Goal: Task Accomplishment & Management: Manage account settings

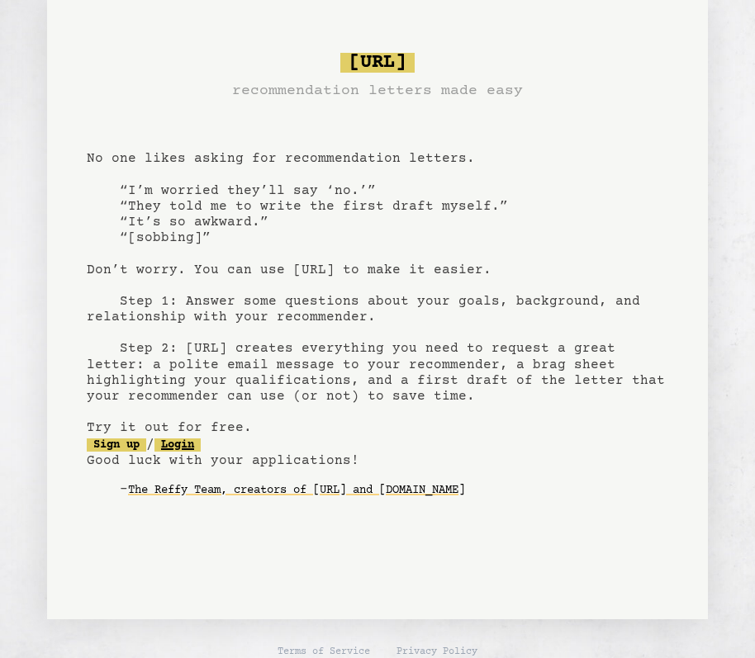
click at [190, 444] on link "Login" at bounding box center [177, 445] width 46 height 13
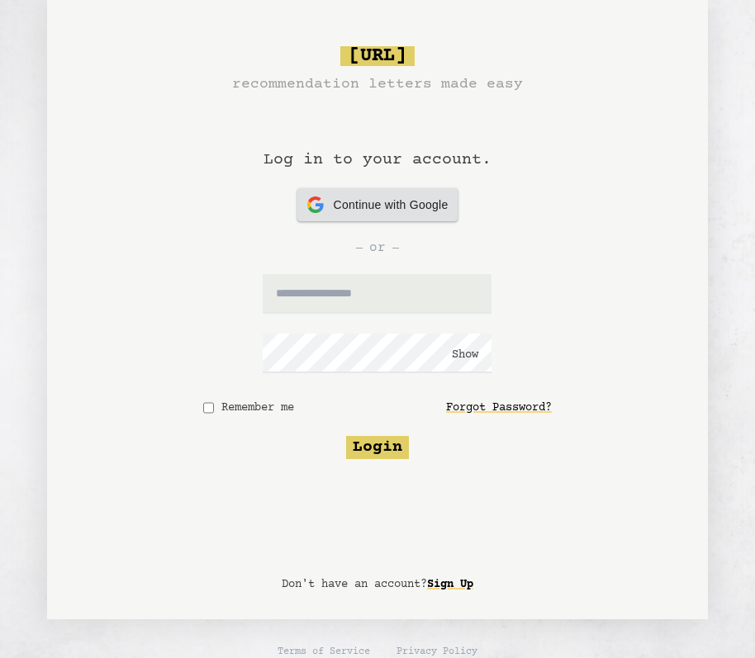
click at [378, 211] on span "Continue with Google" at bounding box center [391, 205] width 115 height 17
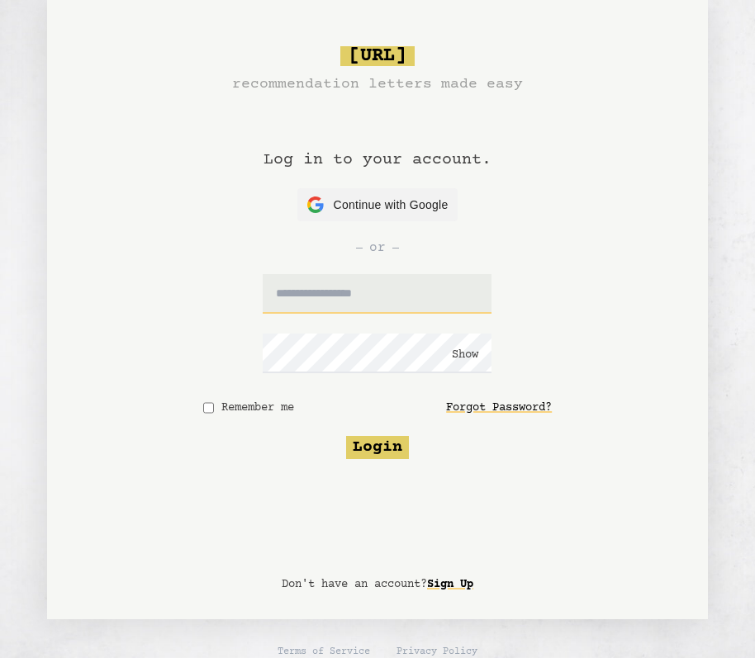
click at [330, 291] on input "text" at bounding box center [377, 294] width 229 height 40
type input "**********"
click at [374, 457] on button "Login" at bounding box center [377, 447] width 63 height 23
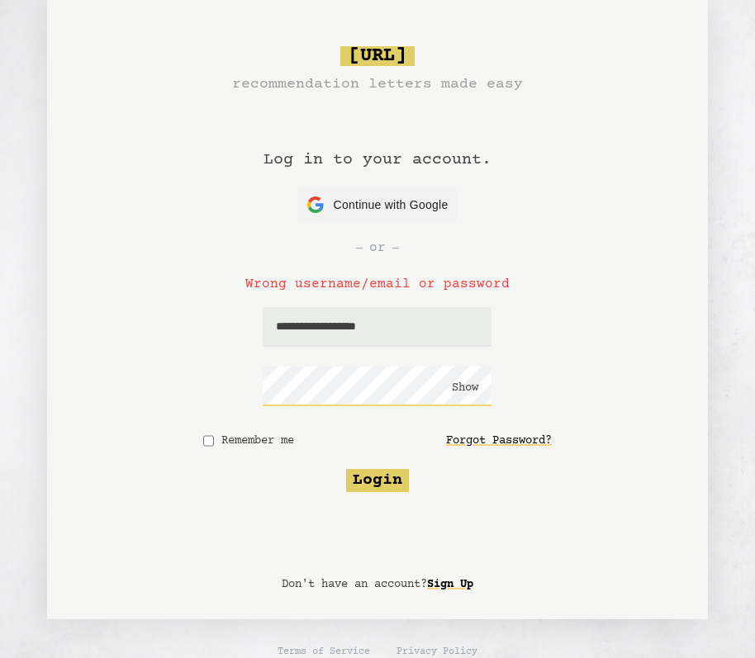
click button "Show" at bounding box center [465, 388] width 26 height 17
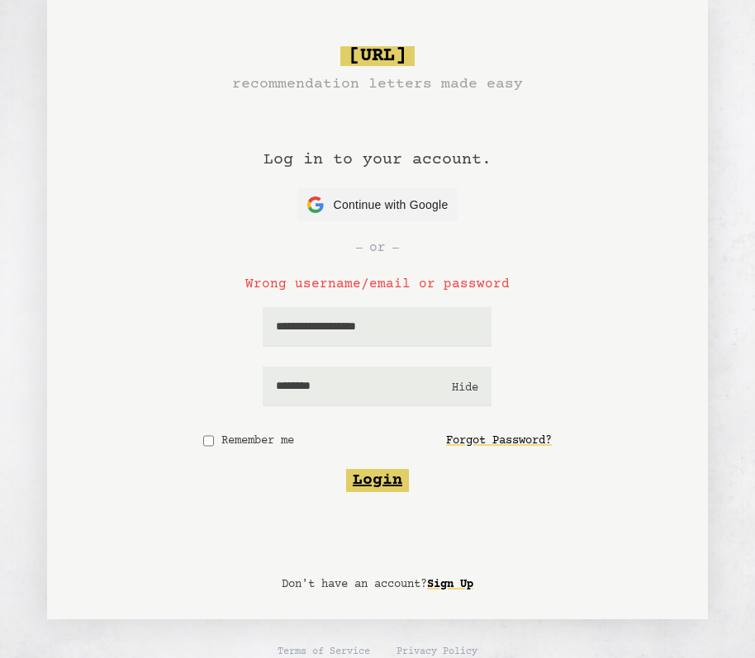
click at [390, 478] on button "Login" at bounding box center [377, 480] width 63 height 23
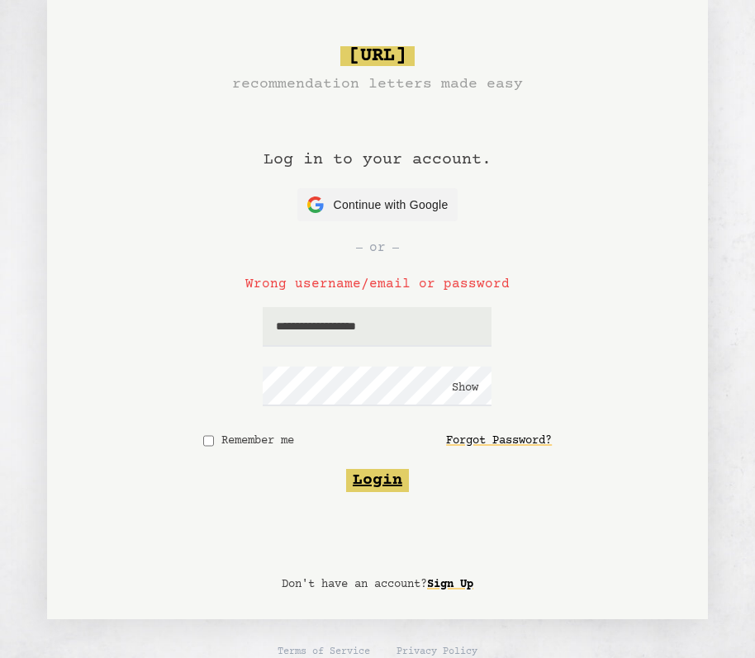
click at [388, 487] on button "Login" at bounding box center [377, 480] width 63 height 23
click at [465, 386] on button "Show" at bounding box center [465, 388] width 26 height 17
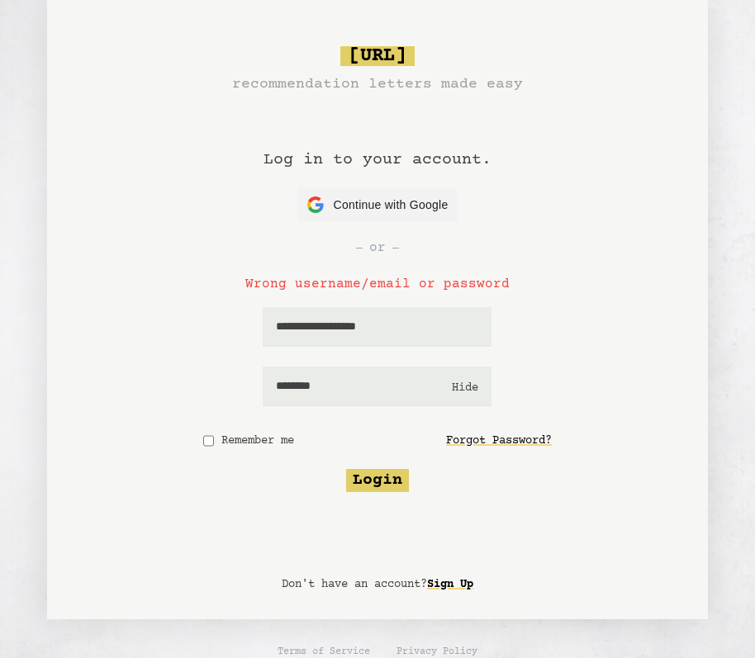
click at [467, 387] on button "Hide" at bounding box center [465, 388] width 26 height 17
